Goal: Task Accomplishment & Management: Use online tool/utility

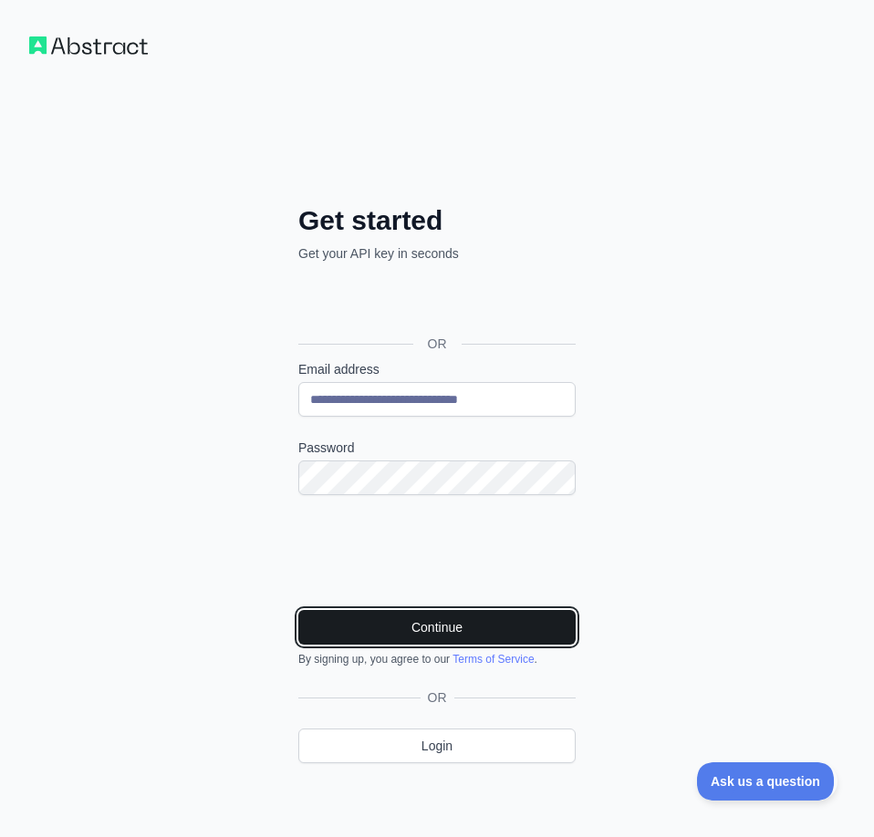
click at [466, 627] on button "Continue" at bounding box center [436, 627] width 277 height 35
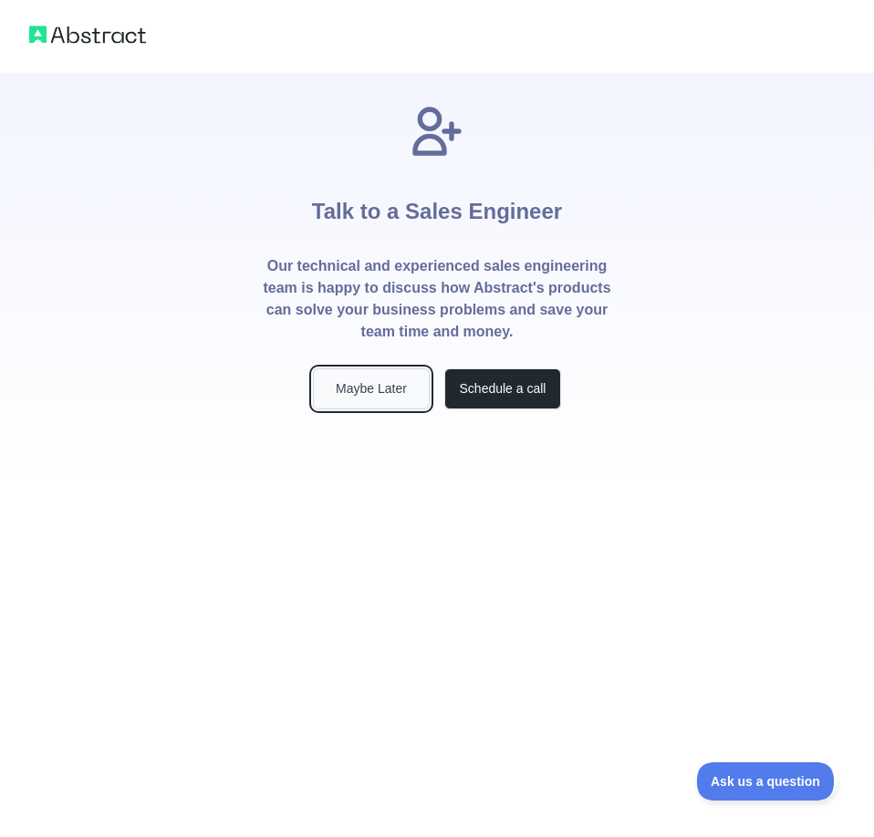
click at [380, 384] on button "Maybe Later" at bounding box center [371, 388] width 117 height 41
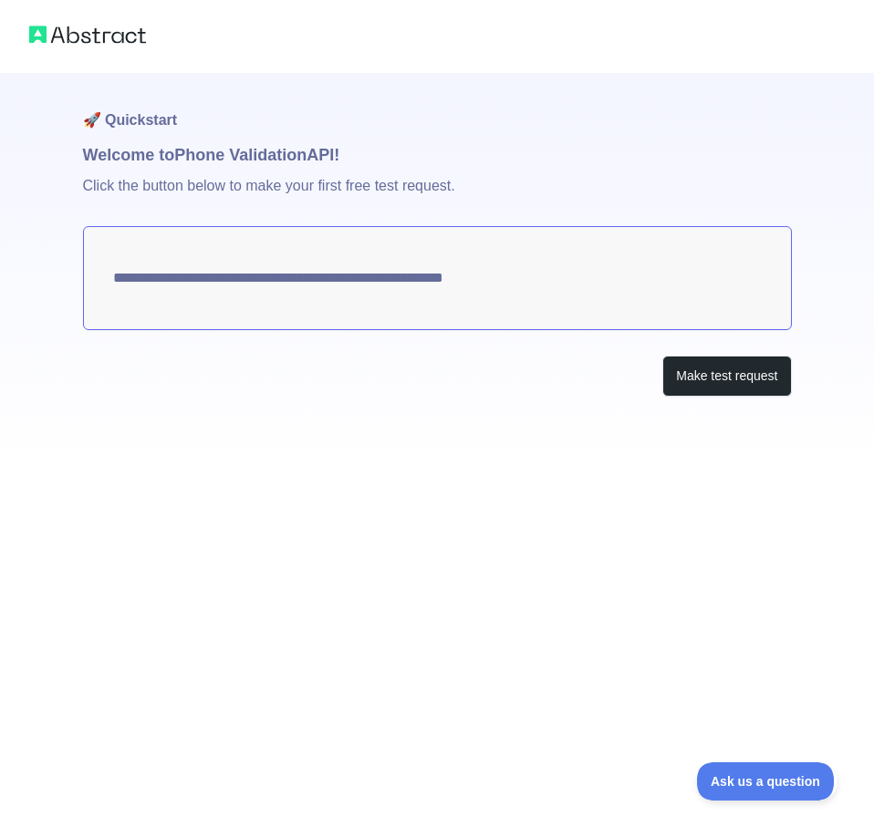
drag, startPoint x: 532, startPoint y: 276, endPoint x: 416, endPoint y: 275, distance: 116.7
click at [394, 277] on textarea "**********" at bounding box center [437, 278] width 708 height 104
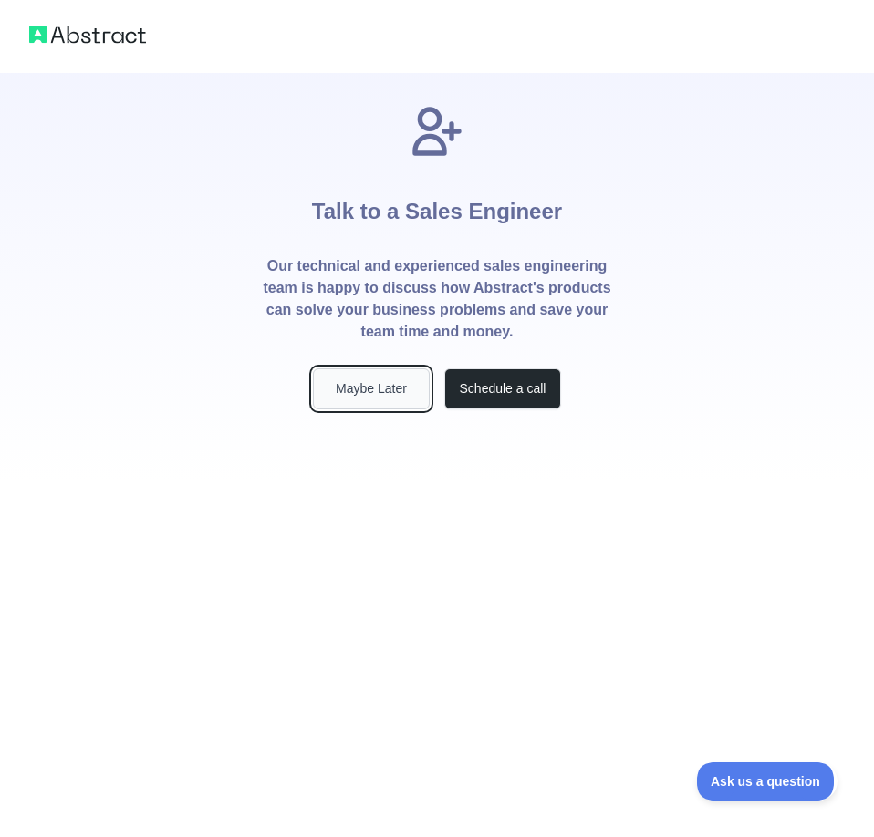
click at [377, 398] on button "Maybe Later" at bounding box center [371, 388] width 117 height 41
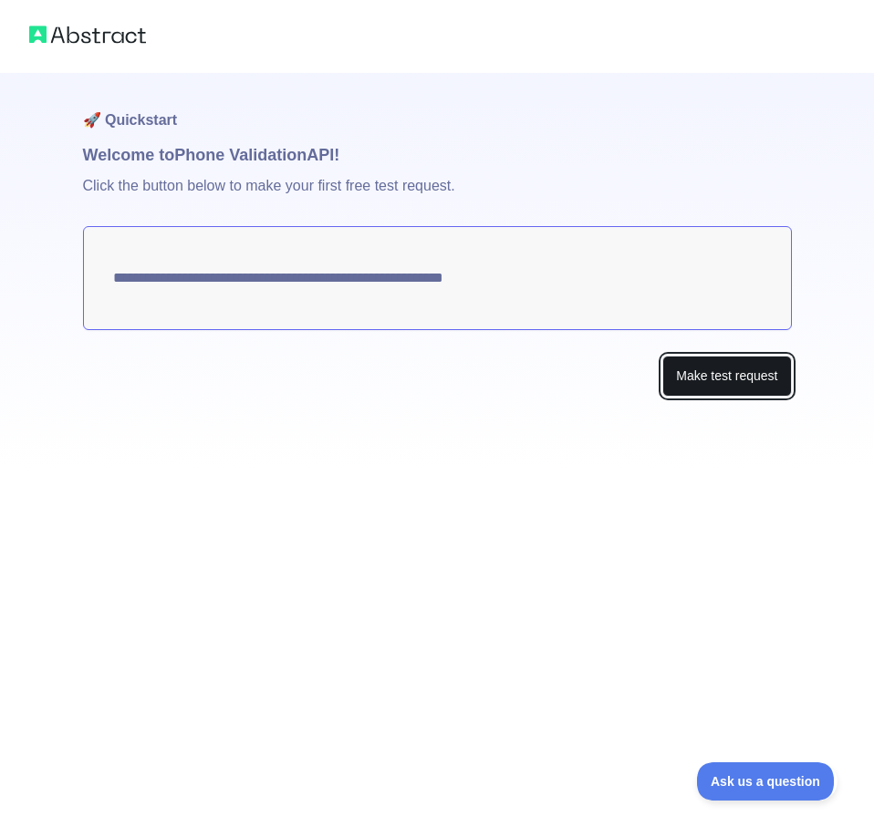
click at [732, 379] on button "Make test request" at bounding box center [726, 376] width 129 height 41
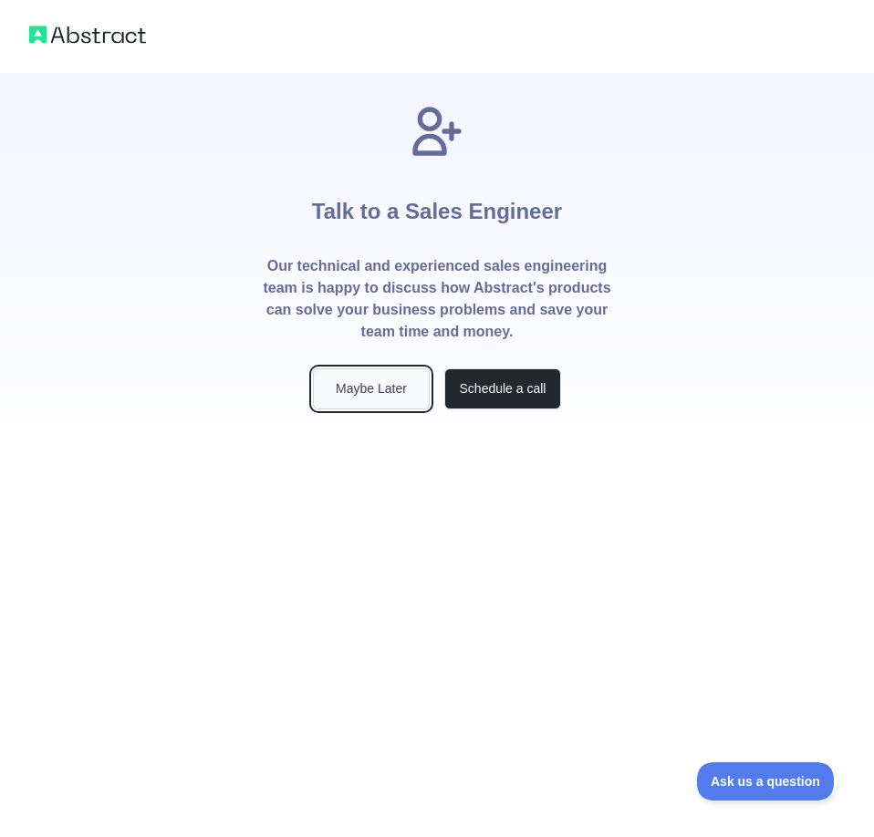
click at [389, 404] on button "Maybe Later" at bounding box center [371, 388] width 117 height 41
